Goal: Transaction & Acquisition: Purchase product/service

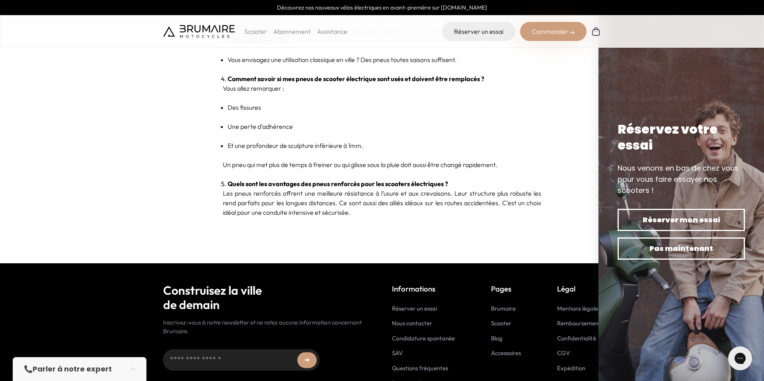
scroll to position [2388, 0]
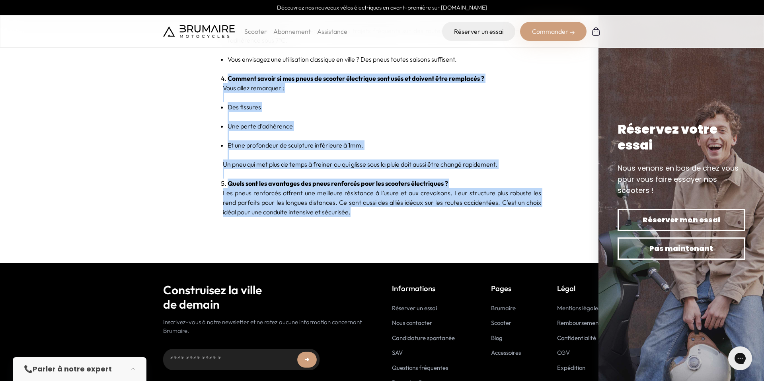
drag, startPoint x: 221, startPoint y: 86, endPoint x: 429, endPoint y: 233, distance: 254.3
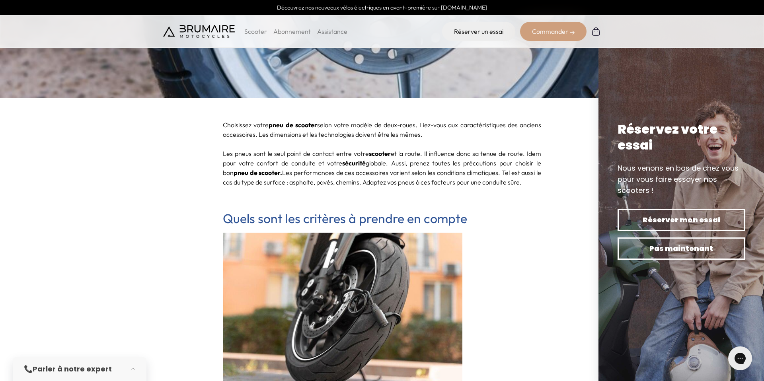
scroll to position [241, 0]
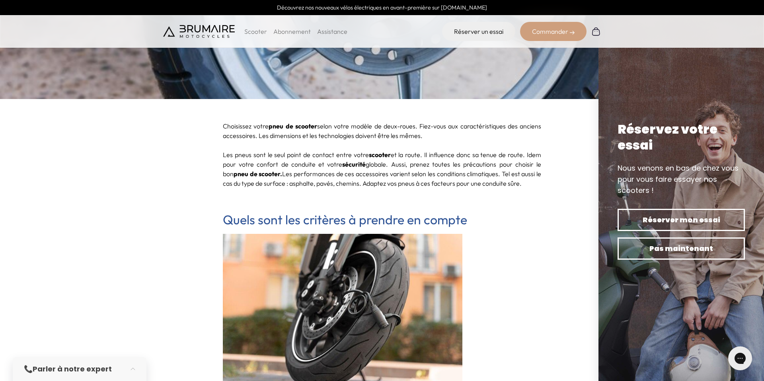
drag, startPoint x: 223, startPoint y: 125, endPoint x: 460, endPoint y: 136, distance: 236.6
click at [460, 136] on p "Choisissez votre pneu de scooter selon votre modèle de deux-roues. Fiez-vous au…" at bounding box center [382, 135] width 318 height 29
click at [282, 155] on p "Les pneus sont le seul point de contact entre votre scooter et la route. Il inf…" at bounding box center [382, 169] width 318 height 38
drag, startPoint x: 223, startPoint y: 154, endPoint x: 523, endPoint y: 184, distance: 301.5
click at [523, 184] on p "Les pneus sont le seul point de contact entre votre scooter et la route. Il inf…" at bounding box center [382, 169] width 318 height 38
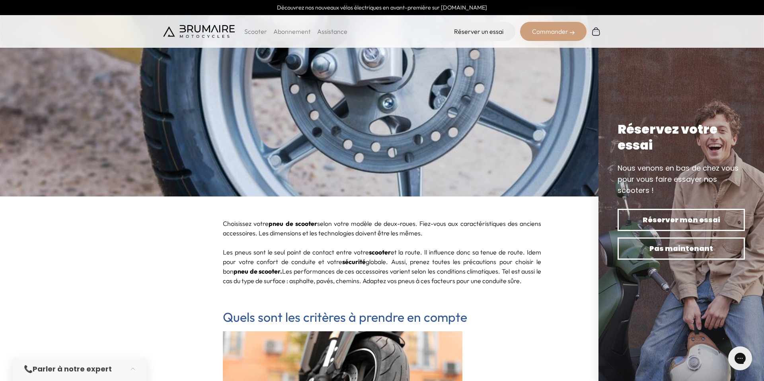
scroll to position [144, 0]
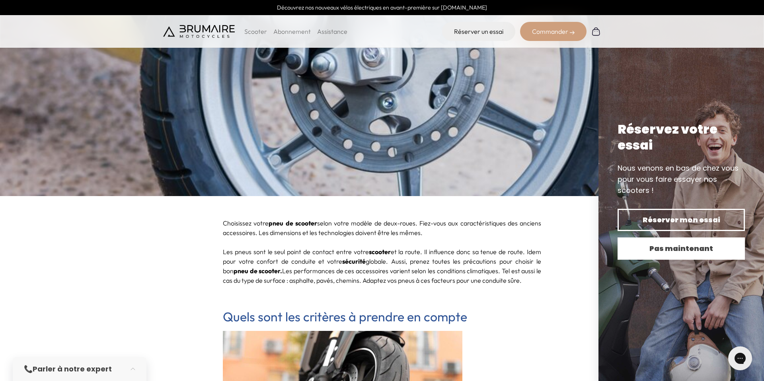
click at [675, 251] on span "Pas maintenant" at bounding box center [680, 248] width 99 height 11
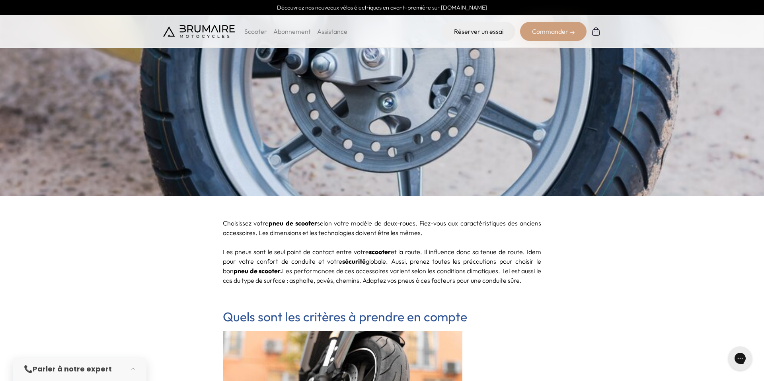
click at [543, 32] on div "Commander" at bounding box center [553, 31] width 66 height 19
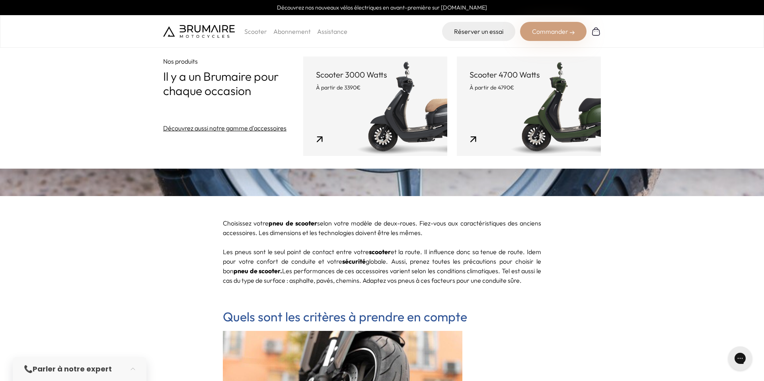
click at [509, 119] on link "Scooter 4700 Watts À partir de 4790€" at bounding box center [529, 105] width 144 height 99
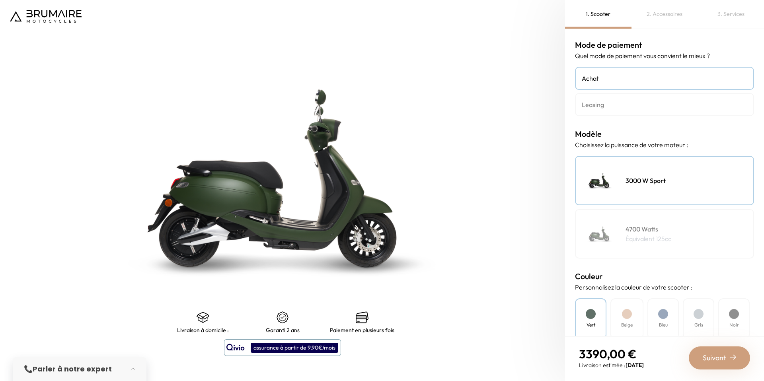
click at [698, 229] on div "4700 Watts Équivalent 125cc" at bounding box center [664, 233] width 179 height 49
click at [686, 179] on div "3000 W Sport" at bounding box center [664, 180] width 179 height 49
click at [692, 233] on div "4700 Watts Équivalent 125cc" at bounding box center [664, 233] width 179 height 49
click at [668, 177] on div "3000 W Sport" at bounding box center [664, 180] width 179 height 49
click at [616, 111] on link "Leasing" at bounding box center [664, 104] width 179 height 23
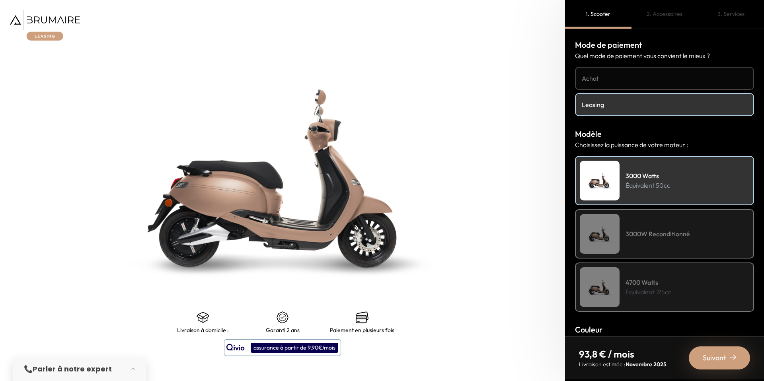
click at [693, 229] on div "3000W Reconditionné" at bounding box center [664, 233] width 179 height 49
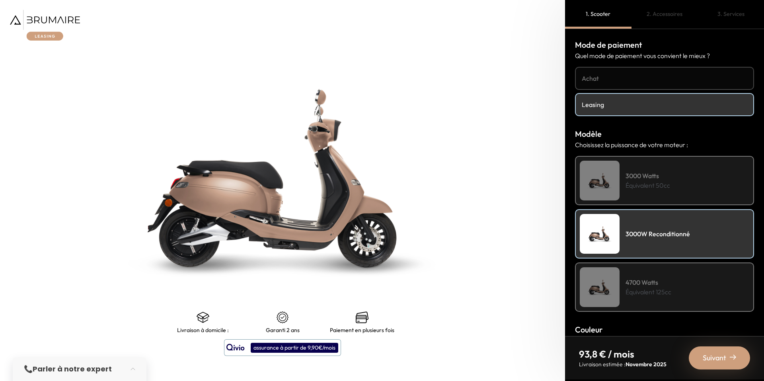
click at [659, 285] on h4 "4700 Watts" at bounding box center [648, 283] width 46 height 10
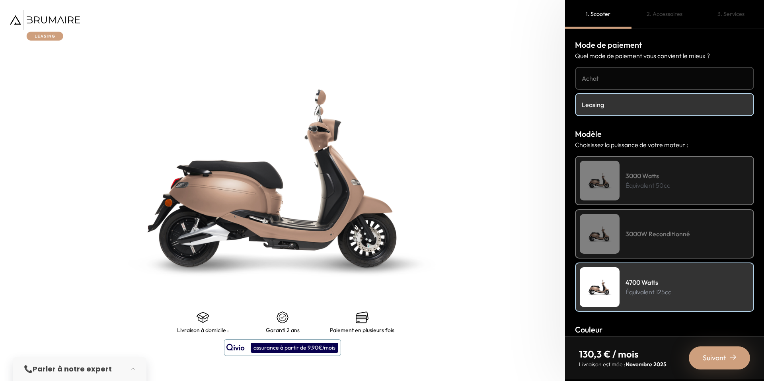
click at [642, 171] on h4 "3000 Watts" at bounding box center [647, 176] width 45 height 10
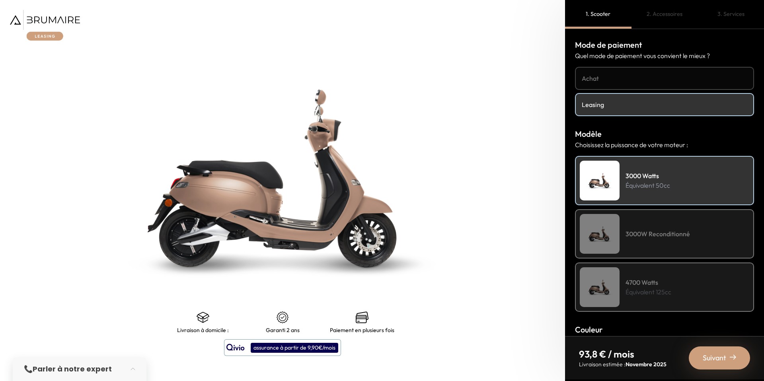
click at [656, 219] on div "3000W Reconditionné" at bounding box center [664, 233] width 179 height 49
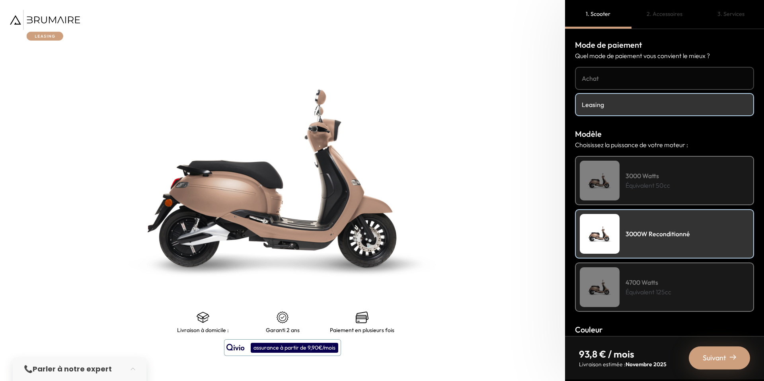
click at [660, 284] on h4 "4700 Watts" at bounding box center [648, 283] width 46 height 10
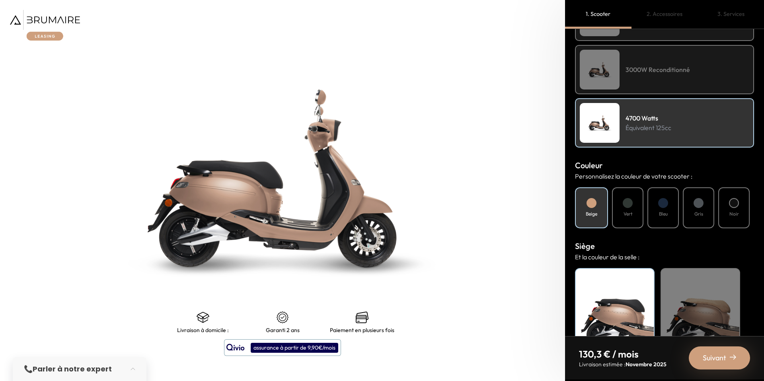
scroll to position [206, 0]
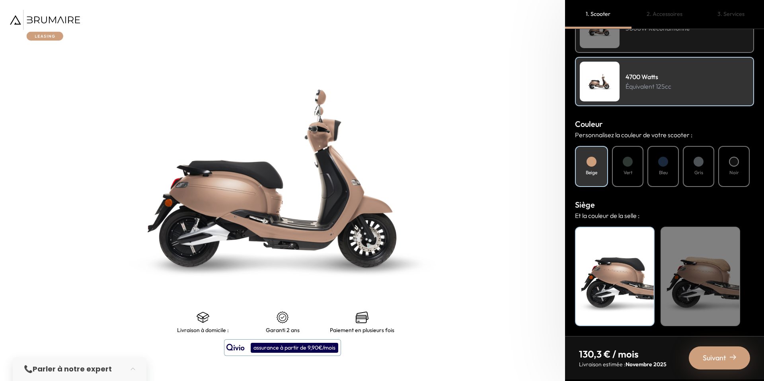
click at [693, 263] on div "Beige" at bounding box center [700, 276] width 80 height 99
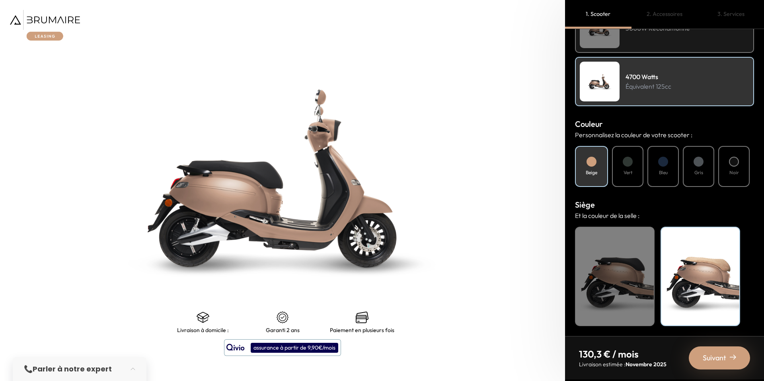
click at [623, 288] on div "Noir" at bounding box center [615, 276] width 80 height 99
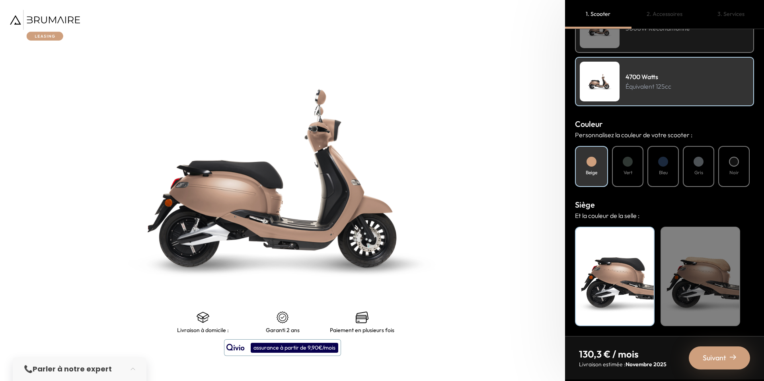
click at [701, 288] on div "Beige" at bounding box center [700, 276] width 80 height 99
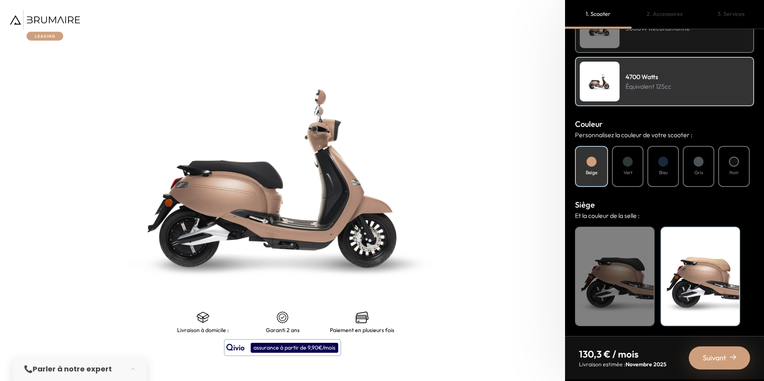
click at [612, 280] on div "Noir" at bounding box center [615, 276] width 80 height 99
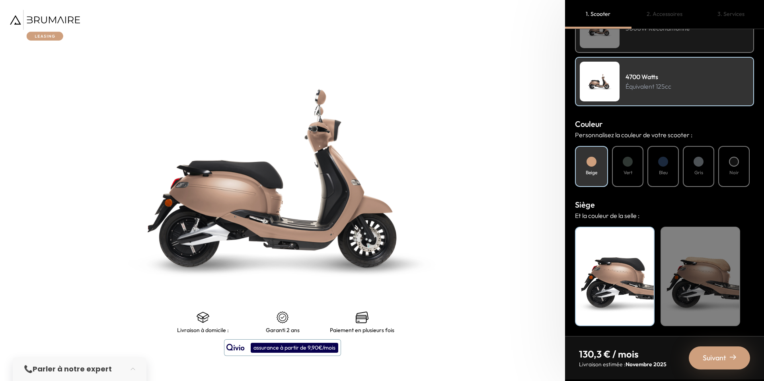
click at [630, 170] on h4 "Vert" at bounding box center [627, 172] width 9 height 7
click at [659, 177] on div "Bleu" at bounding box center [662, 166] width 31 height 41
click at [703, 180] on div "Gris" at bounding box center [698, 166] width 31 height 41
click at [736, 179] on div "Noir" at bounding box center [733, 166] width 31 height 41
click at [665, 173] on h4 "Bleu" at bounding box center [663, 172] width 9 height 7
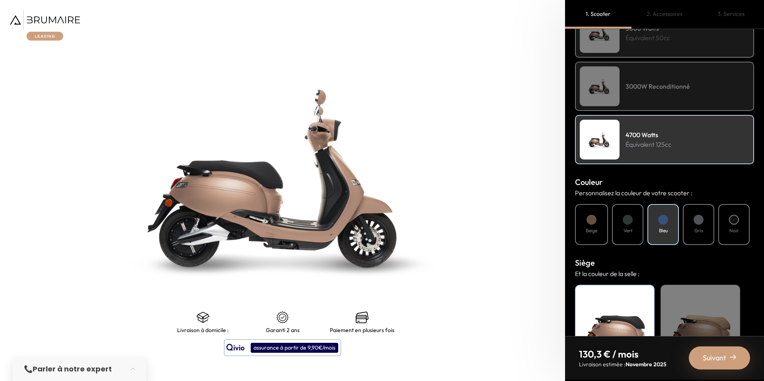
scroll to position [63, 0]
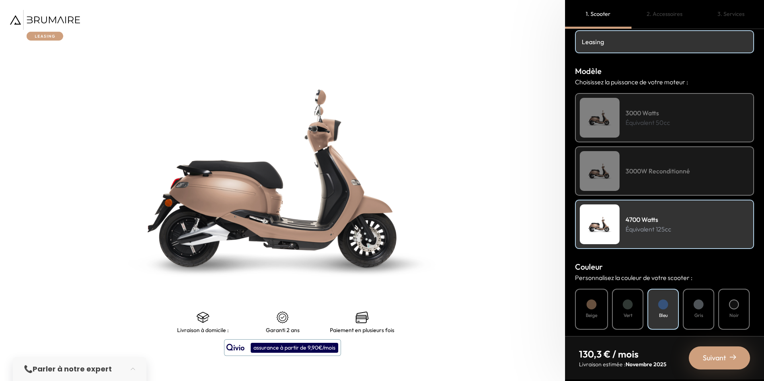
click at [715, 365] on div "Suivant" at bounding box center [719, 358] width 61 height 23
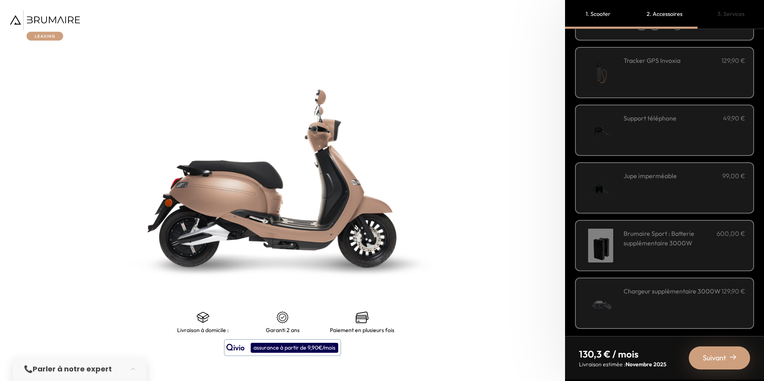
scroll to position [193, 0]
click at [717, 355] on span "Suivant" at bounding box center [714, 357] width 23 height 11
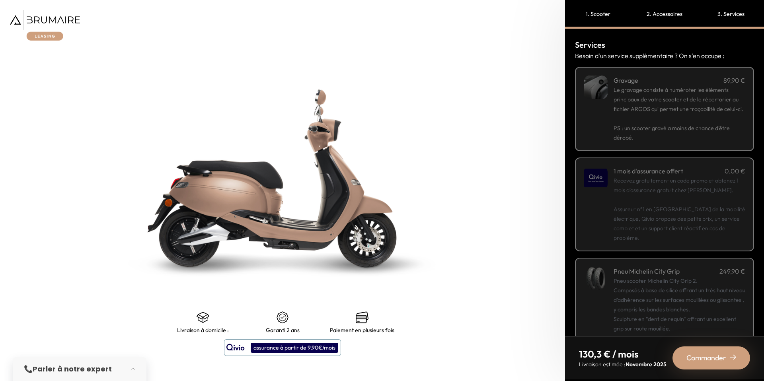
scroll to position [54, 0]
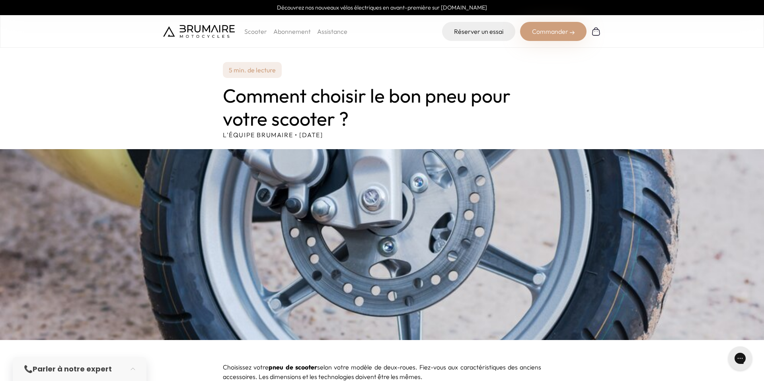
click at [249, 30] on p "Scooter" at bounding box center [255, 32] width 23 height 10
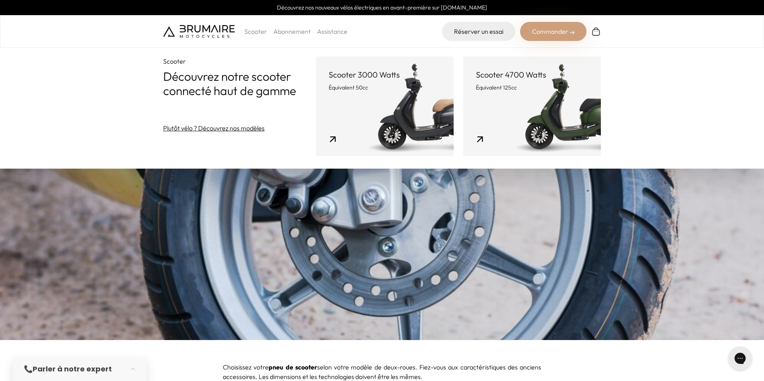
click at [554, 115] on link "Scooter 4700 Watts Équivalent 125cc" at bounding box center [532, 105] width 138 height 99
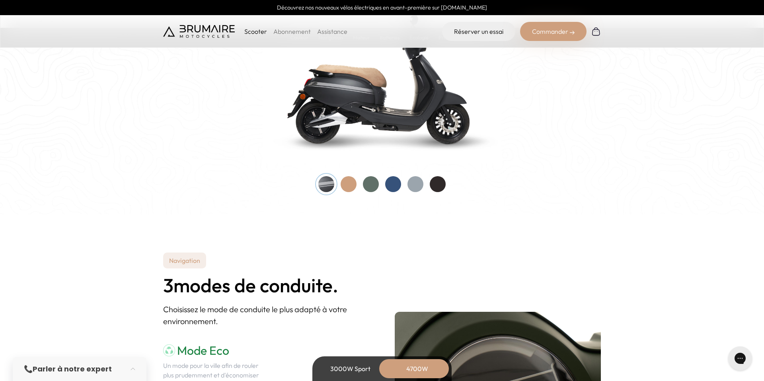
scroll to position [845, 0]
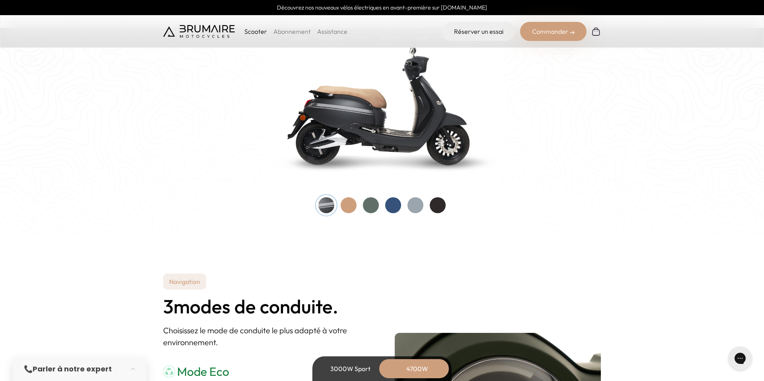
click at [440, 205] on div at bounding box center [438, 205] width 16 height 16
click at [416, 201] on div at bounding box center [415, 205] width 16 height 16
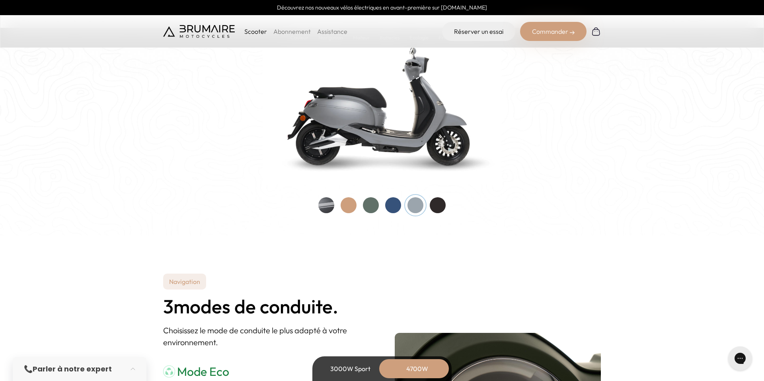
click at [393, 202] on div at bounding box center [393, 205] width 16 height 16
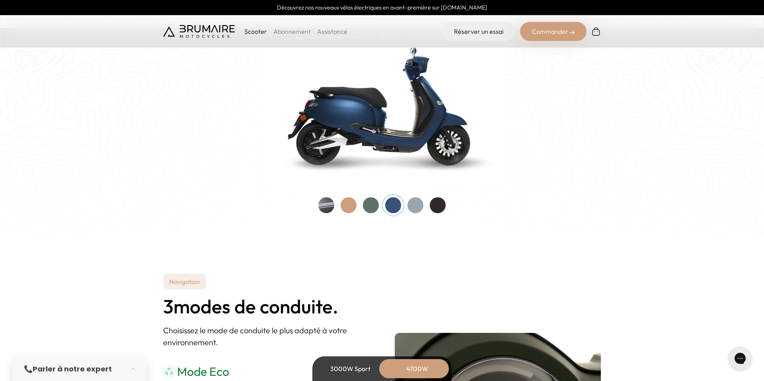
click at [370, 204] on div at bounding box center [371, 205] width 16 height 16
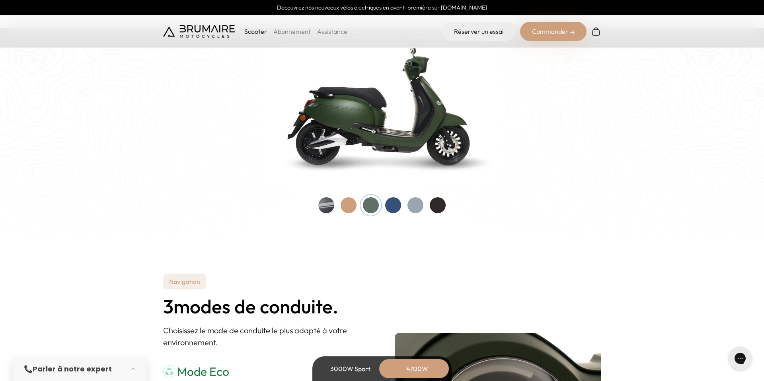
click at [344, 206] on div at bounding box center [349, 205] width 16 height 16
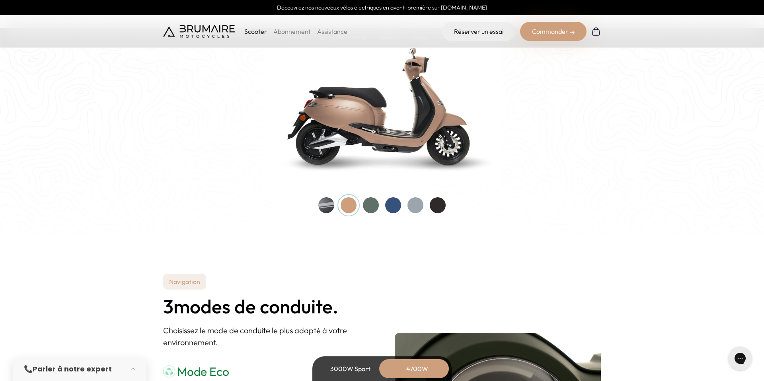
click at [331, 206] on div at bounding box center [326, 205] width 16 height 16
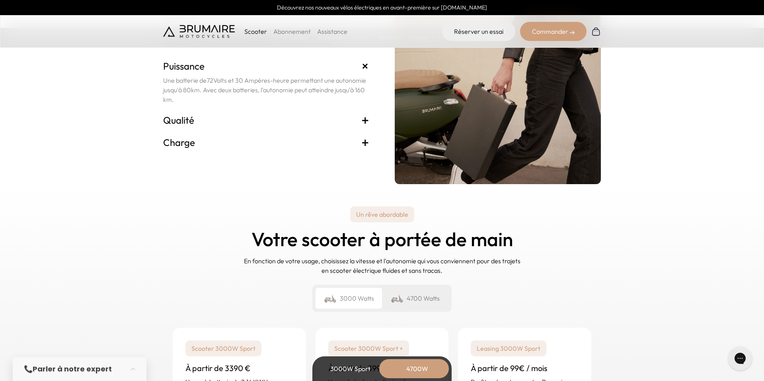
scroll to position [1784, 0]
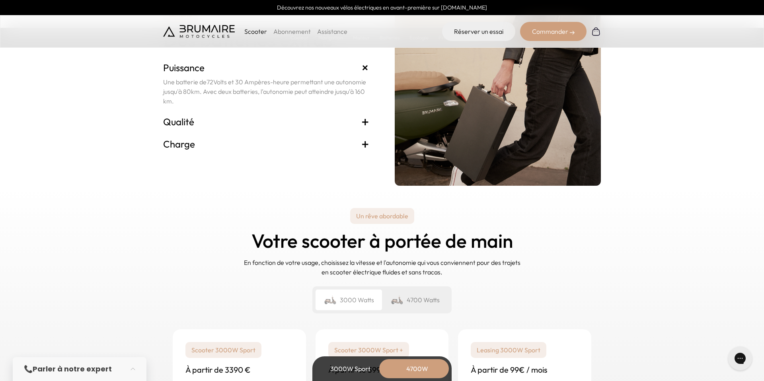
click at [368, 122] on span "+" at bounding box center [365, 121] width 8 height 13
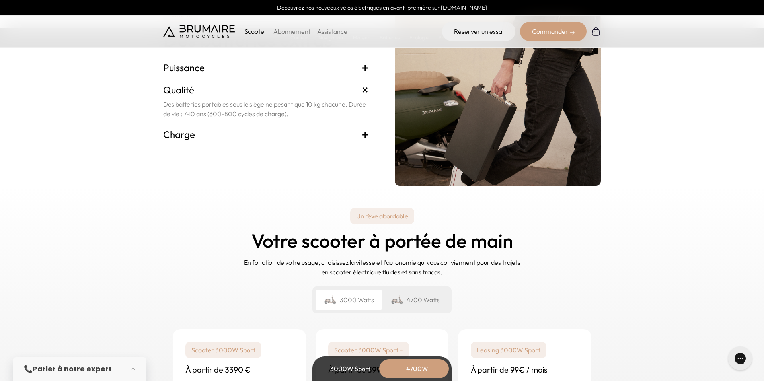
click at [361, 133] on span "+" at bounding box center [365, 134] width 8 height 13
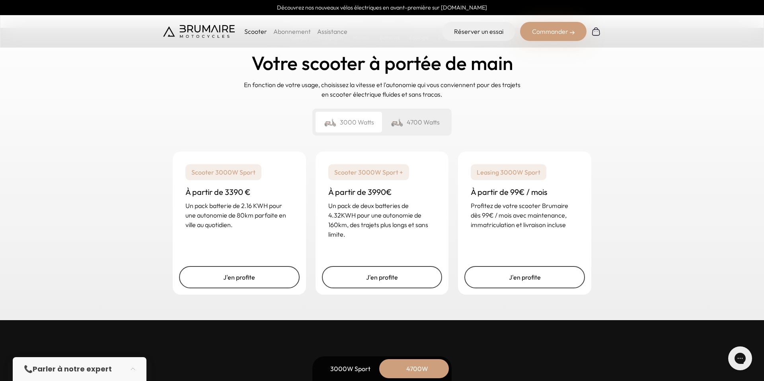
scroll to position [1964, 0]
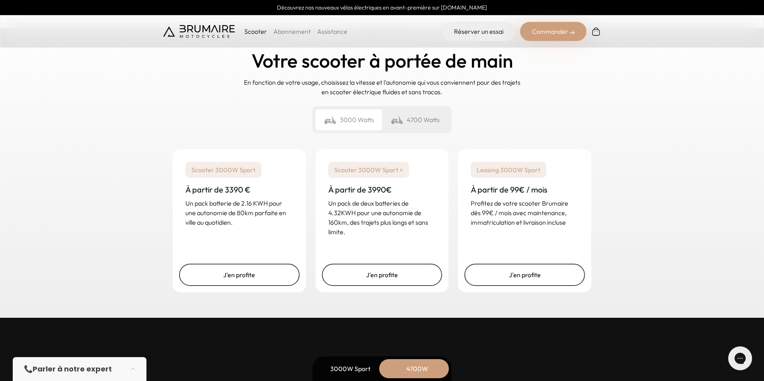
click at [409, 119] on div "4700 Watts" at bounding box center [415, 119] width 66 height 21
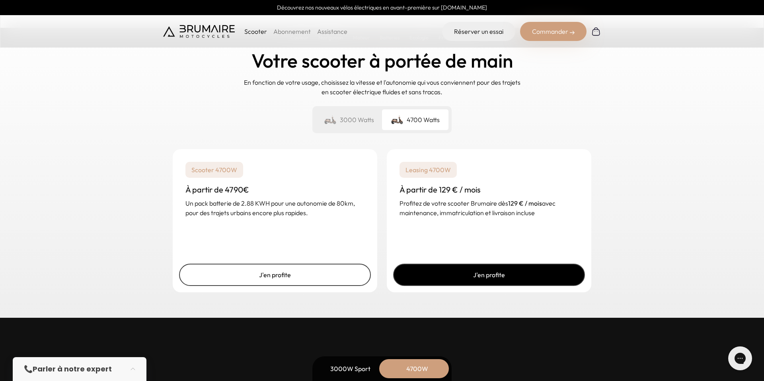
click at [482, 276] on link "J'en profite" at bounding box center [489, 275] width 192 height 22
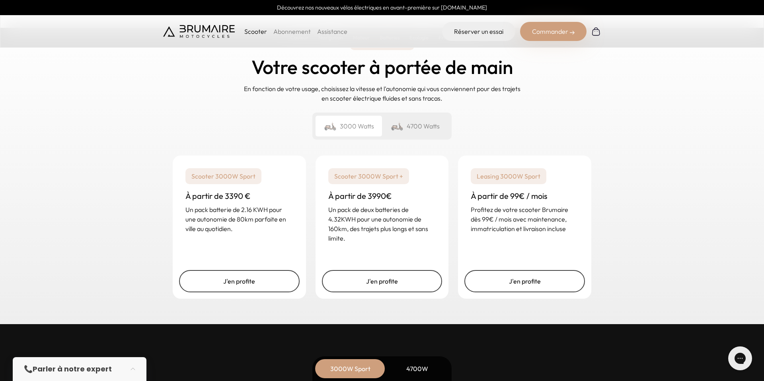
scroll to position [1878, 0]
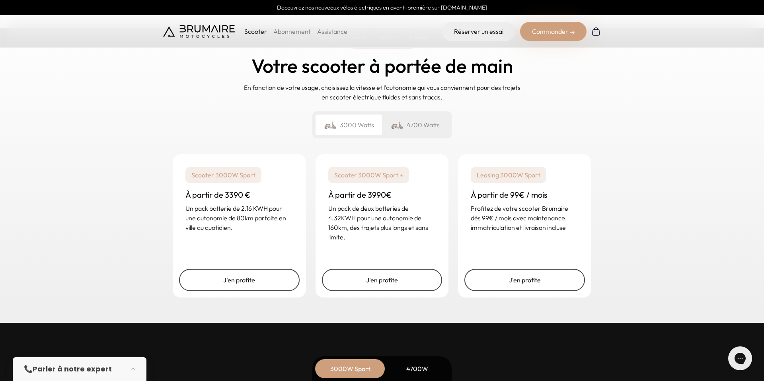
click at [417, 123] on div "4700 Watts" at bounding box center [415, 125] width 66 height 21
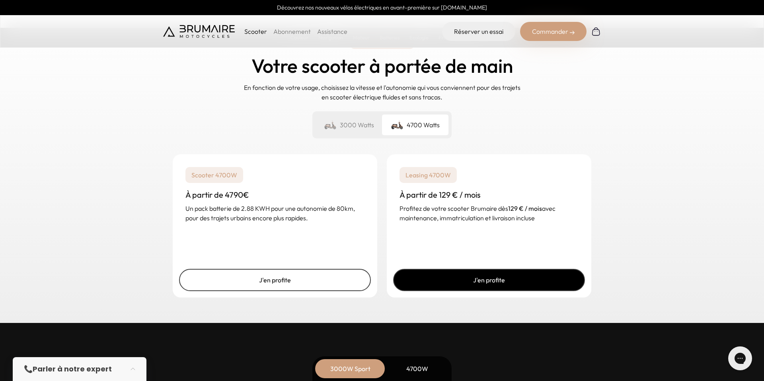
click at [477, 280] on link "J'en profite" at bounding box center [489, 280] width 192 height 22
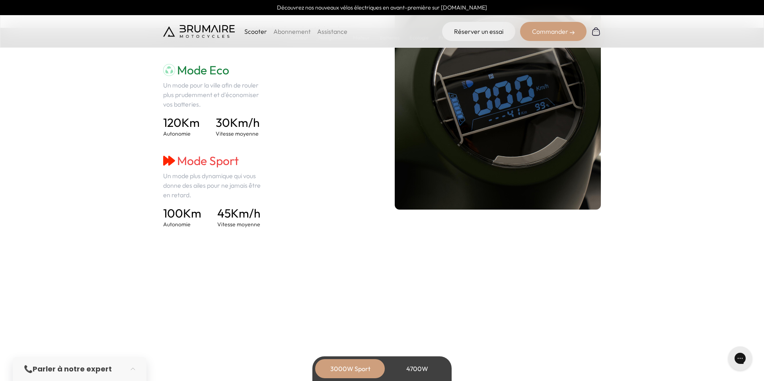
scroll to position [1153, 0]
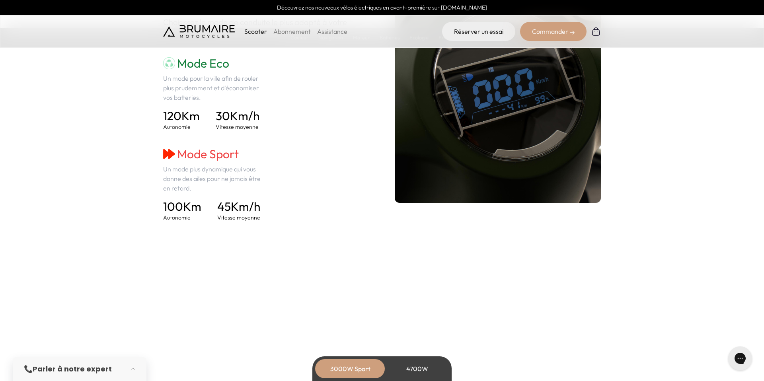
click at [552, 35] on div "Commander" at bounding box center [553, 31] width 66 height 19
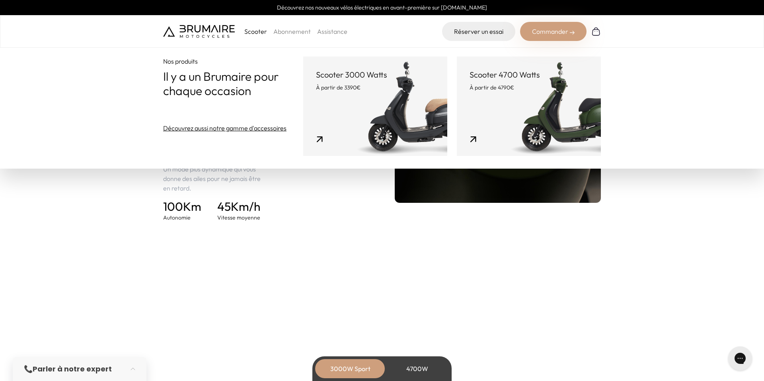
click at [498, 116] on link "Scooter 4700 Watts À partir de 4790€" at bounding box center [529, 105] width 144 height 99
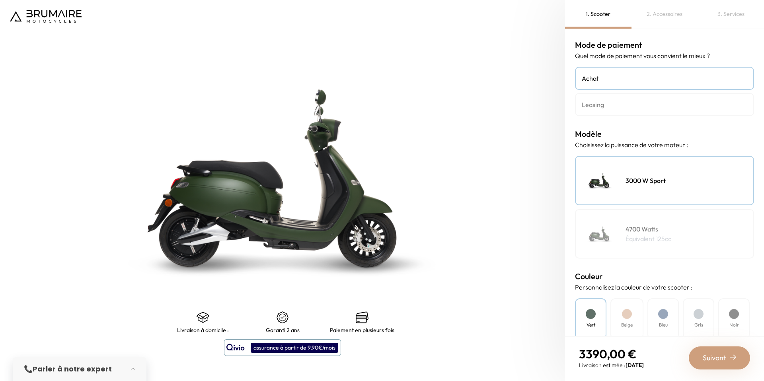
click at [608, 104] on h4 "Leasing" at bounding box center [665, 105] width 166 height 10
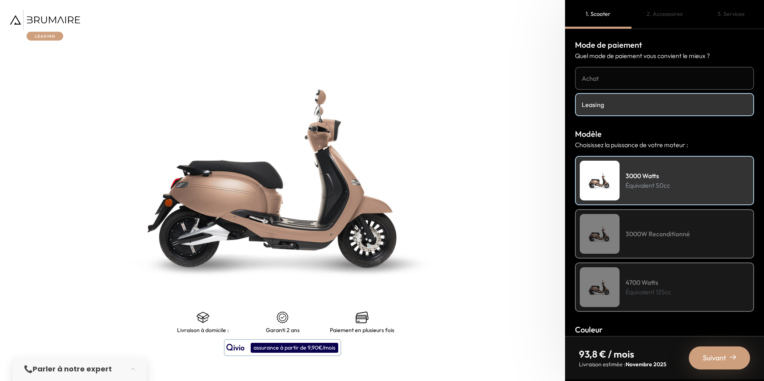
click at [676, 236] on h4 "3000W Reconditionné" at bounding box center [657, 234] width 64 height 10
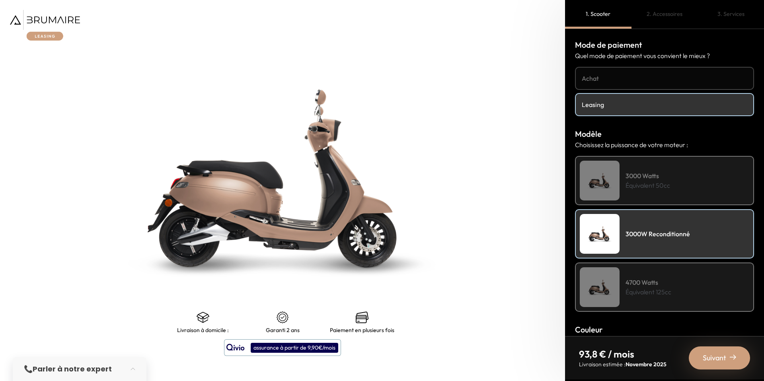
click at [668, 191] on div "3000 Watts Équivalent 50cc" at bounding box center [664, 180] width 179 height 49
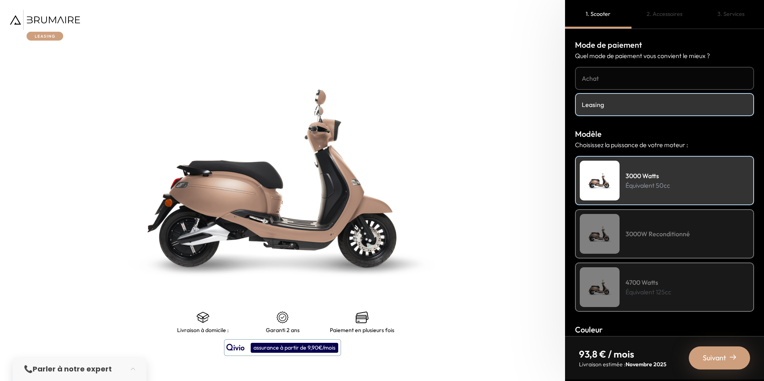
click at [664, 233] on h4 "3000W Reconditionné" at bounding box center [657, 234] width 64 height 10
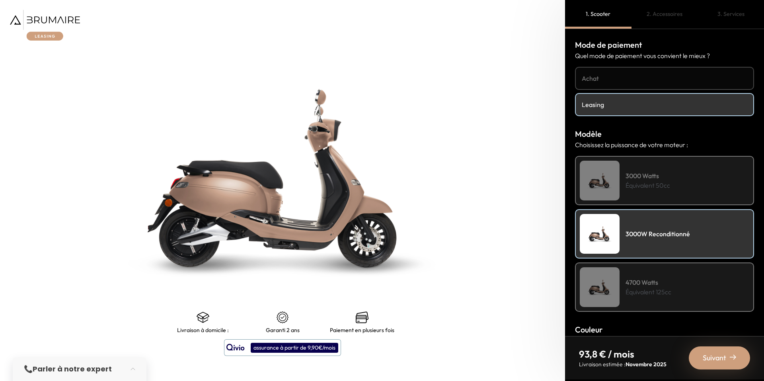
click at [662, 181] on p "Équivalent 50cc" at bounding box center [647, 186] width 45 height 10
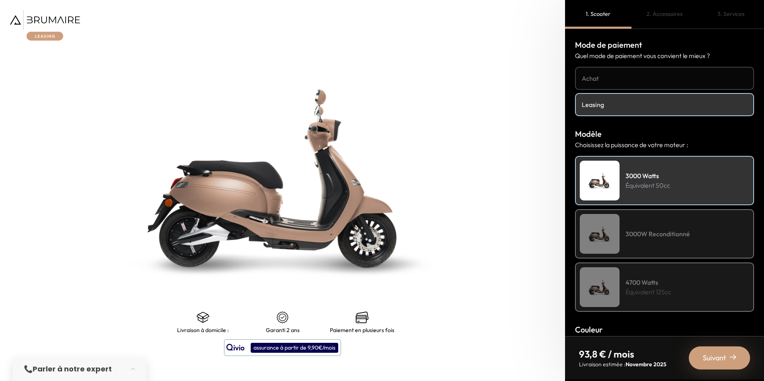
click at [701, 232] on div "3000W Reconditionné" at bounding box center [664, 233] width 179 height 49
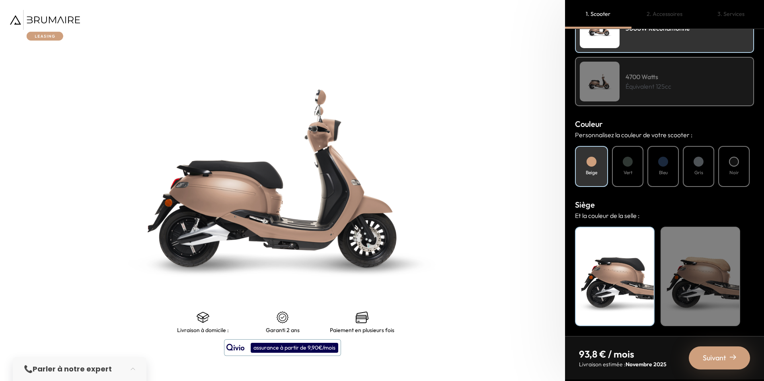
scroll to position [205, 0]
click at [666, 171] on h4 "Bleu" at bounding box center [663, 173] width 9 height 7
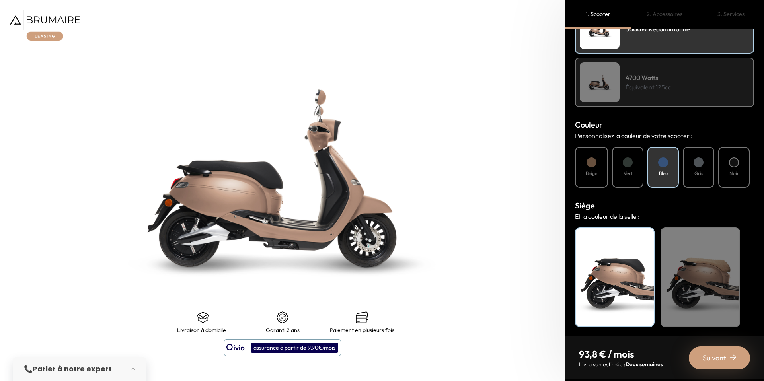
click at [702, 169] on div "Gris" at bounding box center [698, 167] width 31 height 41
click at [736, 170] on h4 "Noir" at bounding box center [734, 173] width 10 height 7
click at [601, 169] on div "Beige" at bounding box center [591, 167] width 33 height 41
click at [637, 172] on div "Vert" at bounding box center [627, 167] width 31 height 41
click at [707, 265] on div "Beige" at bounding box center [700, 277] width 80 height 99
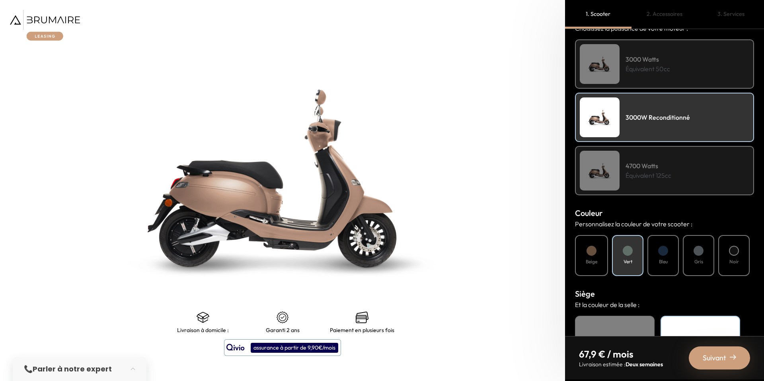
scroll to position [114, 0]
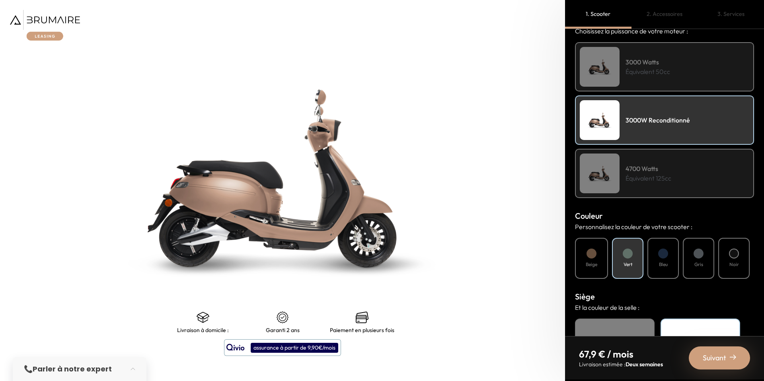
click at [602, 179] on img at bounding box center [600, 174] width 40 height 40
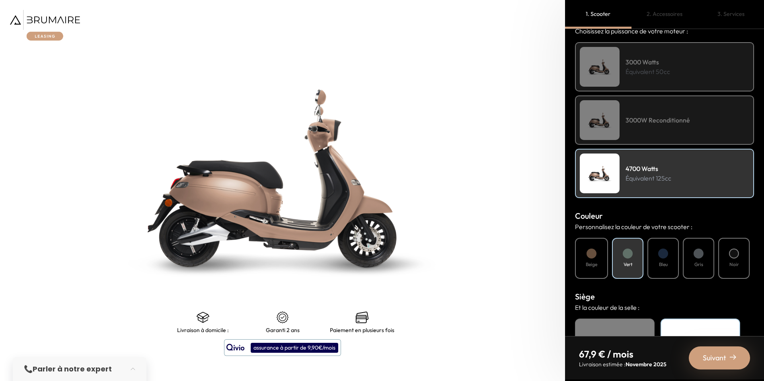
click at [666, 262] on h4 "Bleu" at bounding box center [663, 264] width 9 height 7
click at [634, 258] on div "Vert" at bounding box center [627, 258] width 31 height 41
click at [687, 259] on div "Gris" at bounding box center [698, 258] width 31 height 41
click at [720, 257] on div "Noir" at bounding box center [733, 258] width 31 height 41
click at [591, 253] on div at bounding box center [591, 254] width 10 height 10
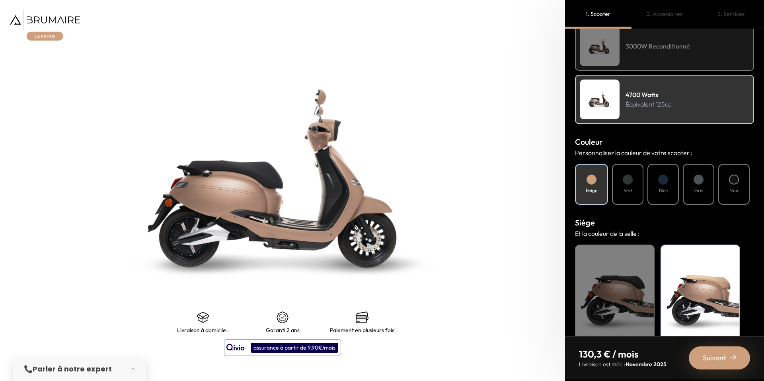
scroll to position [206, 0]
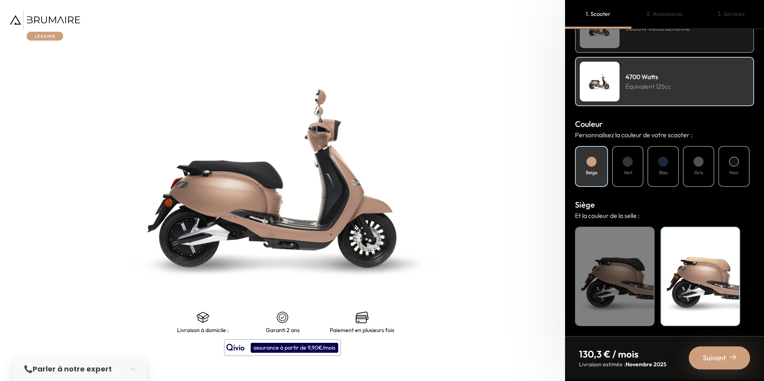
click at [622, 166] on div "Vert" at bounding box center [627, 166] width 31 height 41
click at [660, 165] on div at bounding box center [663, 162] width 10 height 10
click at [693, 167] on div "Gris" at bounding box center [698, 166] width 31 height 41
click at [735, 169] on h4 "Noir" at bounding box center [734, 172] width 10 height 7
click at [629, 166] on div at bounding box center [628, 162] width 10 height 10
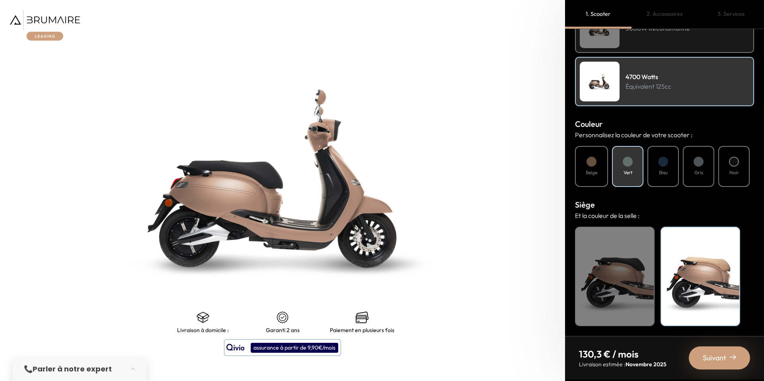
click at [627, 257] on div "Noir" at bounding box center [615, 276] width 80 height 99
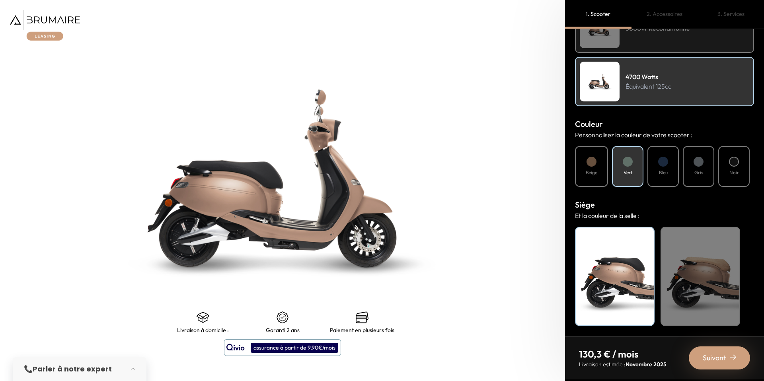
click at [716, 356] on span "Suivant" at bounding box center [714, 357] width 23 height 11
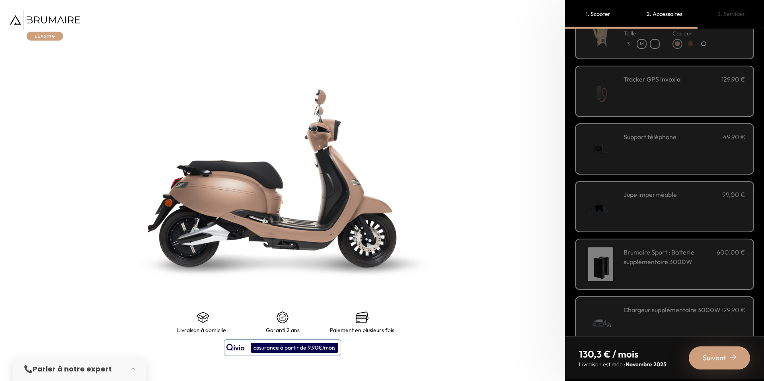
scroll to position [196, 0]
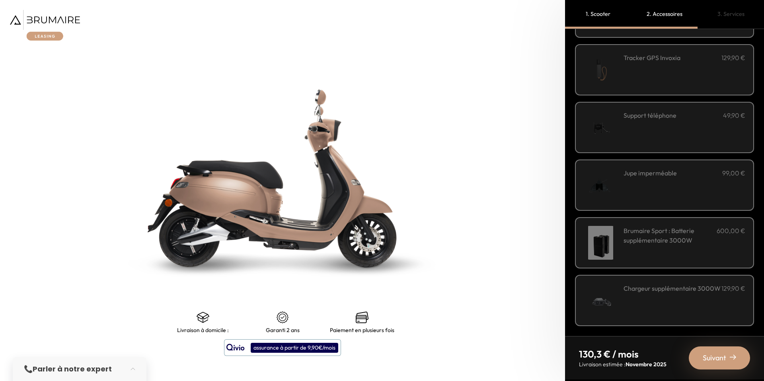
click at [703, 361] on span "Suivant" at bounding box center [714, 357] width 23 height 11
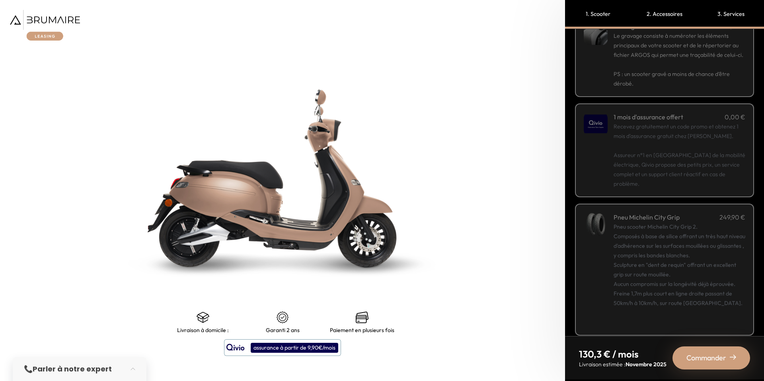
scroll to position [0, 0]
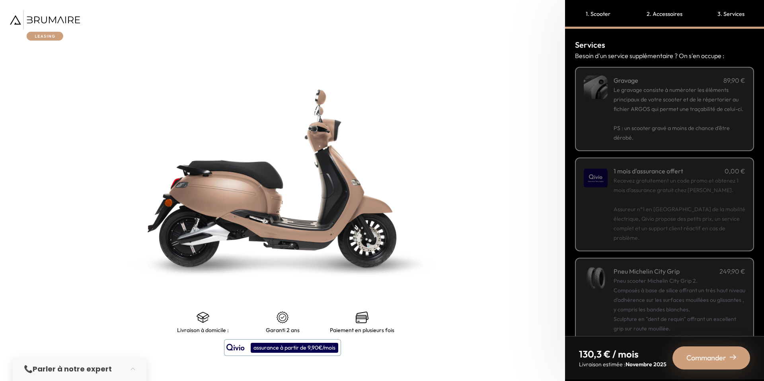
click at [716, 361] on span "Commander" at bounding box center [706, 357] width 40 height 11
